Goal: Use online tool/utility: Utilize a website feature to perform a specific function

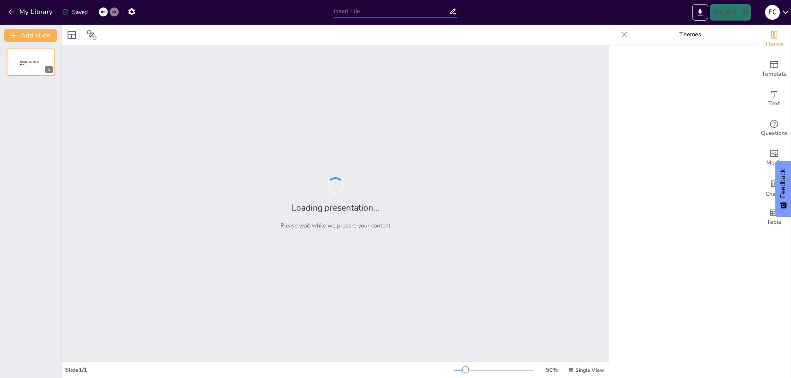
type input "Imported Presentación DEN.pptx"
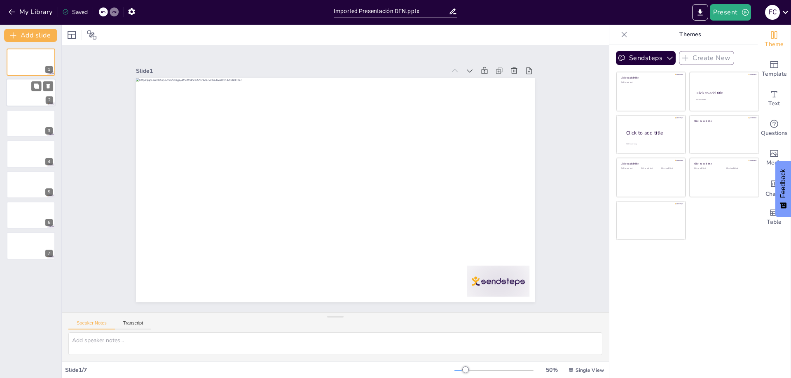
click at [28, 96] on div at bounding box center [30, 93] width 49 height 28
click at [27, 135] on div at bounding box center [30, 124] width 49 height 28
click at [27, 161] on div at bounding box center [30, 154] width 49 height 28
click at [26, 182] on div at bounding box center [30, 185] width 49 height 28
click at [23, 216] on div at bounding box center [30, 215] width 49 height 28
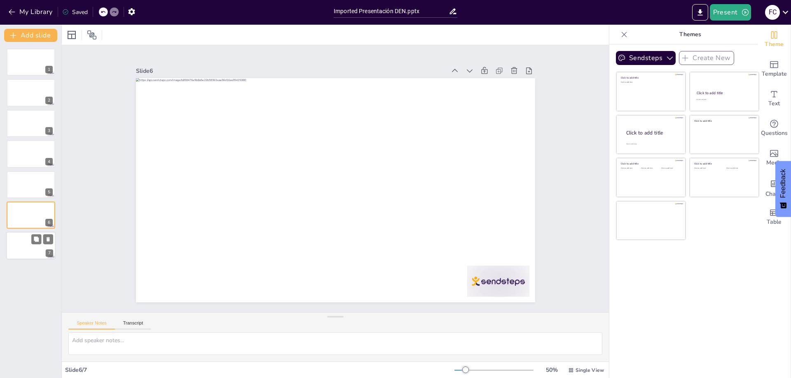
click at [23, 246] on div at bounding box center [30, 246] width 49 height 28
click at [16, 219] on div at bounding box center [30, 215] width 49 height 28
click at [16, 186] on div at bounding box center [30, 185] width 49 height 28
